Goal: Task Accomplishment & Management: Manage account settings

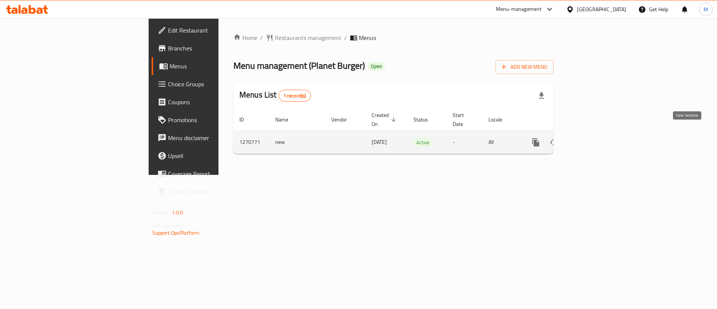
click at [595, 138] on icon "enhanced table" at bounding box center [590, 142] width 9 height 9
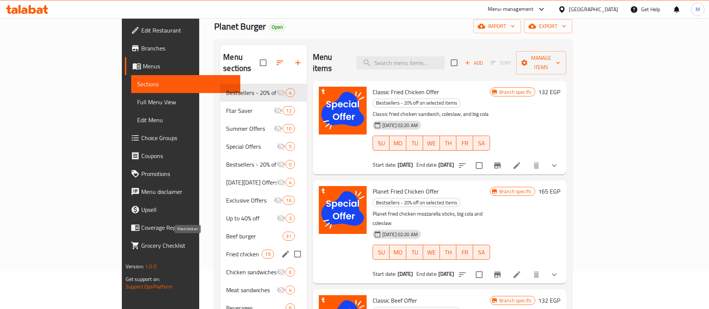
scroll to position [56, 0]
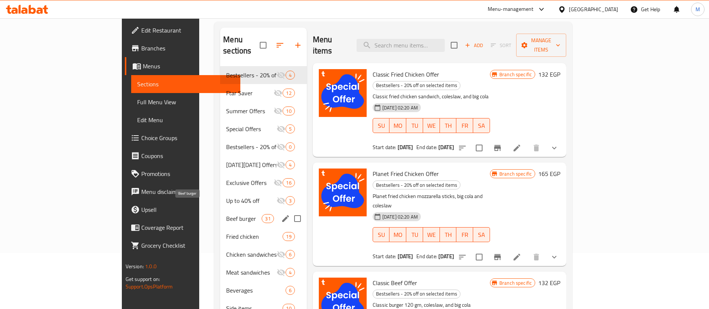
click at [226, 214] on span "Beef burger" at bounding box center [243, 218] width 35 height 9
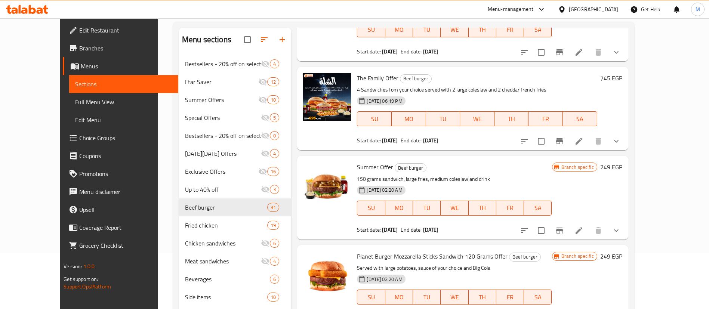
scroll to position [841, 0]
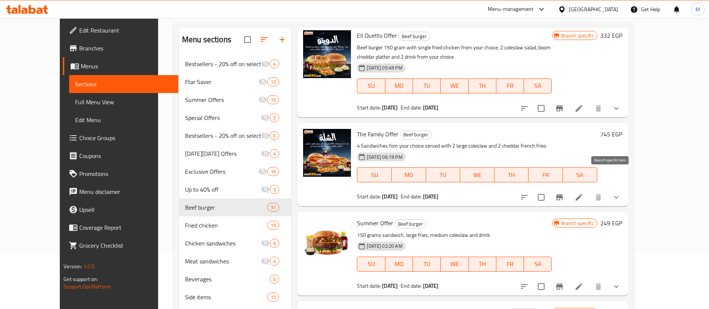
click at [564, 193] on icon "Branch-specific-item" at bounding box center [559, 197] width 9 height 9
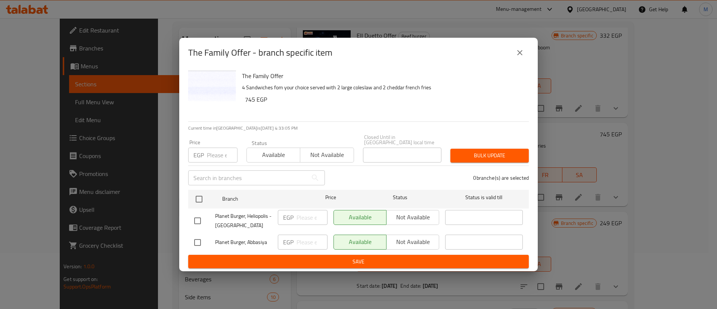
click at [521, 51] on icon "close" at bounding box center [520, 52] width 9 height 9
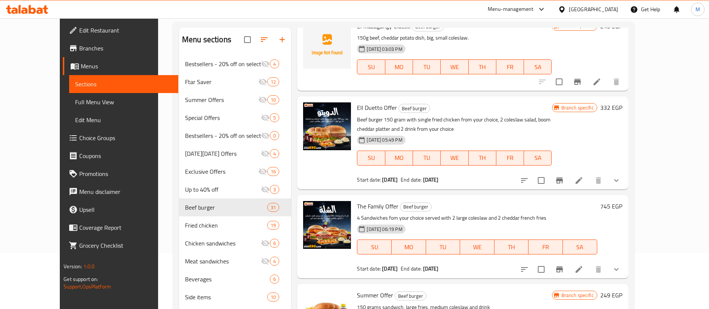
scroll to position [785, 0]
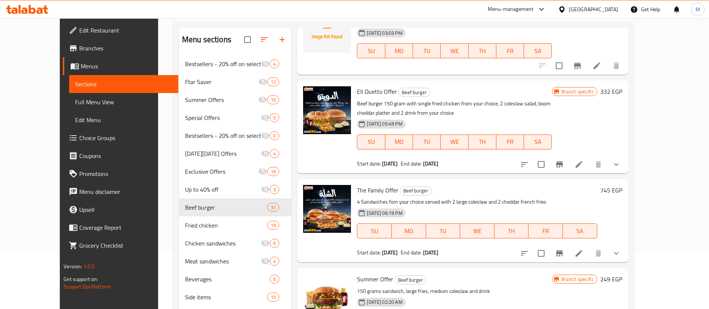
click at [622, 185] on h6 "745 EGP" at bounding box center [611, 190] width 22 height 10
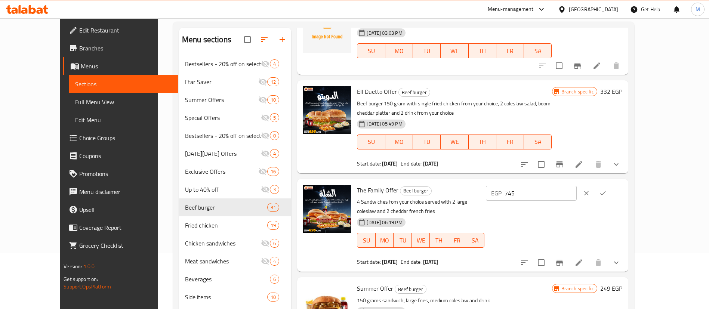
click at [577, 186] on input "745" at bounding box center [540, 193] width 72 height 15
type input "7"
type input "808"
click at [606, 189] on icon "ok" at bounding box center [602, 192] width 7 height 7
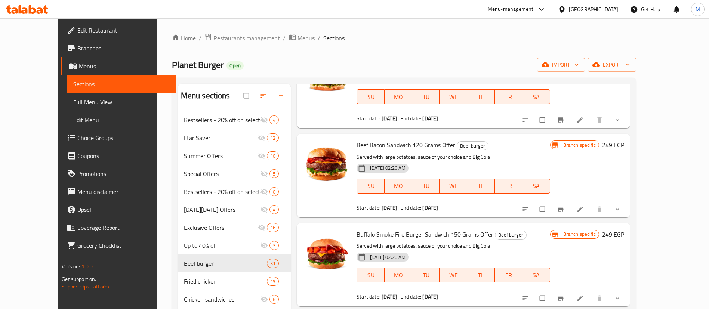
scroll to position [1233, 0]
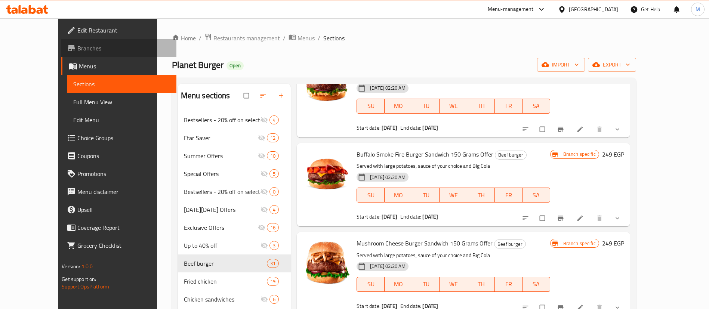
click at [77, 50] on span "Branches" at bounding box center [123, 48] width 93 height 9
